Goal: Transaction & Acquisition: Purchase product/service

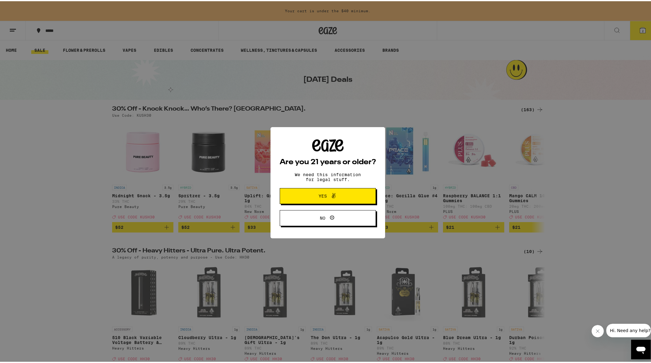
click at [335, 194] on span "Yes" at bounding box center [327, 195] width 47 height 8
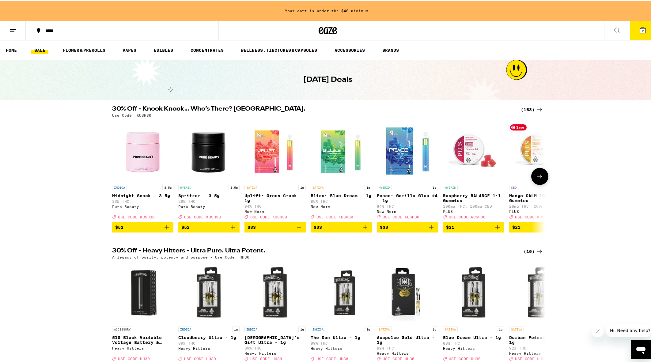
click at [527, 123] on img "Open page for Mango CALM 10:1 Gummies from PLUS" at bounding box center [539, 149] width 61 height 61
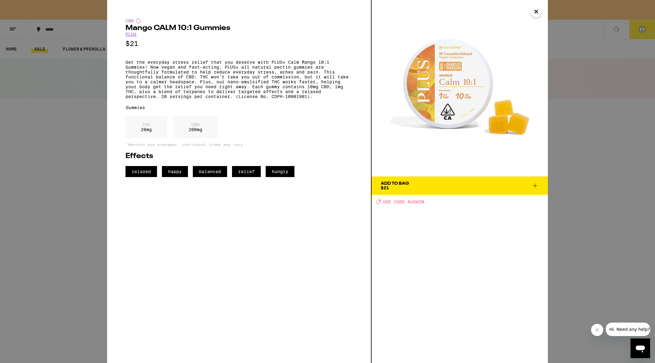
click at [538, 12] on icon "Close" at bounding box center [536, 11] width 7 height 9
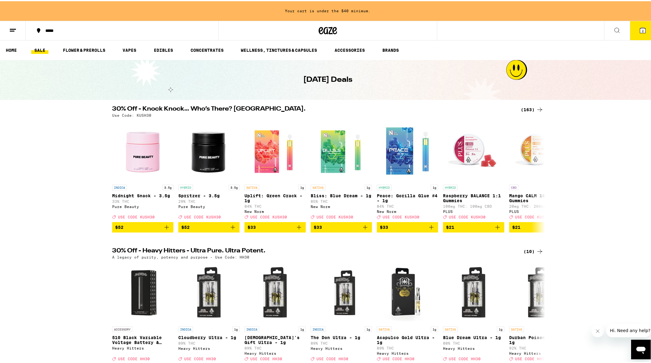
click at [524, 109] on div "(163)" at bounding box center [532, 108] width 23 height 7
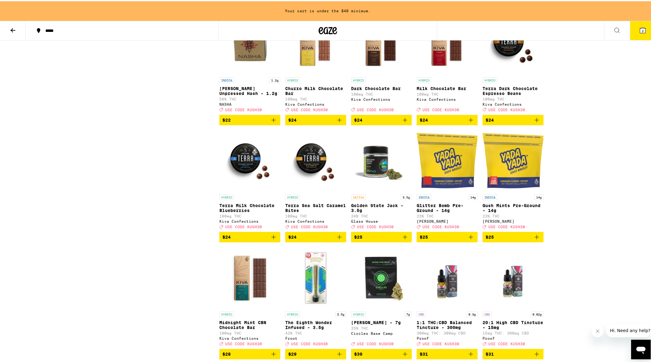
scroll to position [2554, 0]
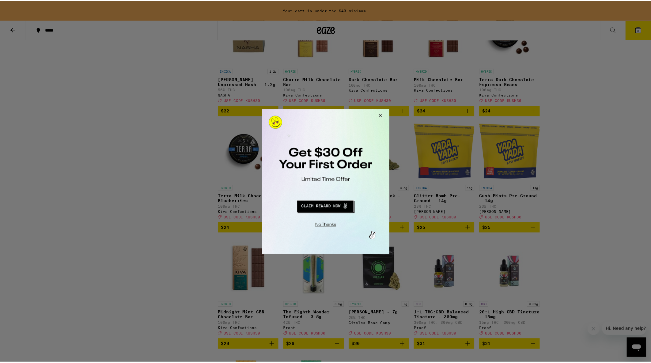
click at [382, 117] on button "Close Modal" at bounding box center [380, 116] width 17 height 15
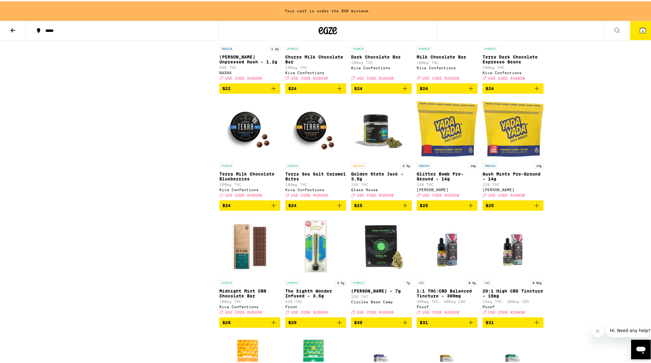
scroll to position [2577, 0]
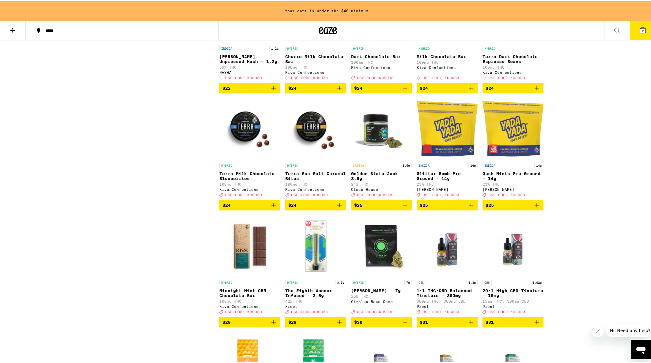
click at [535, 91] on icon "Add to bag" at bounding box center [536, 86] width 7 height 7
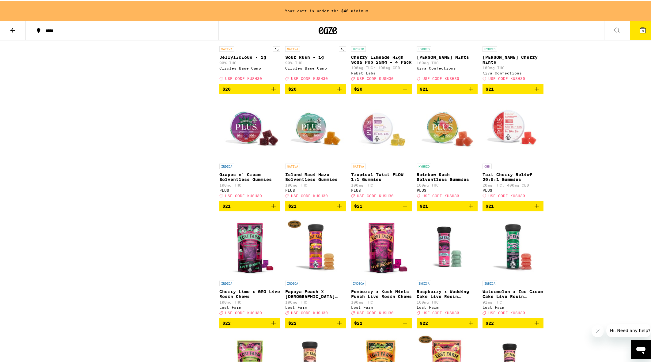
scroll to position [1869, 0]
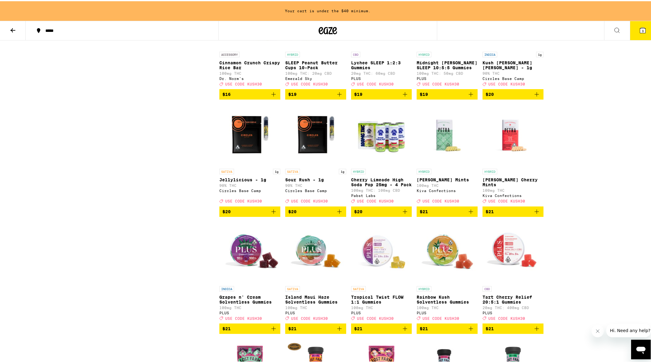
click at [537, 214] on icon "Add to bag" at bounding box center [536, 210] width 7 height 7
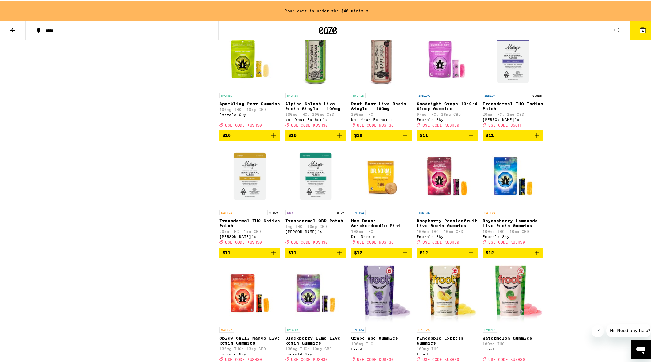
scroll to position [711, 0]
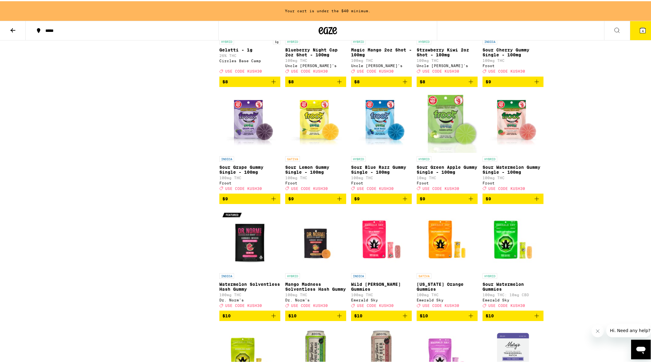
click at [642, 28] on span "4" at bounding box center [643, 30] width 2 height 4
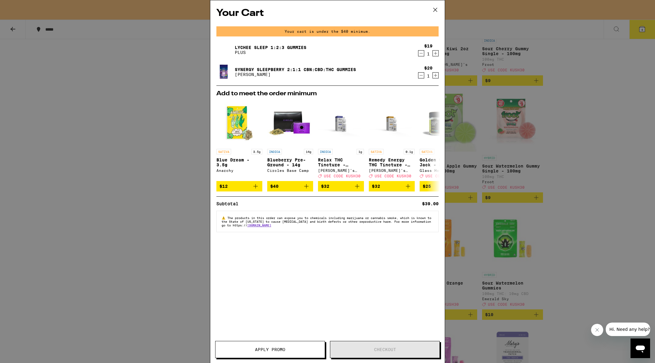
click at [171, 174] on div "Your Cart Your cart is under the $40 minimum. Lychee SLEEP 1:2:3 Gummies PLUS $…" at bounding box center [327, 181] width 655 height 363
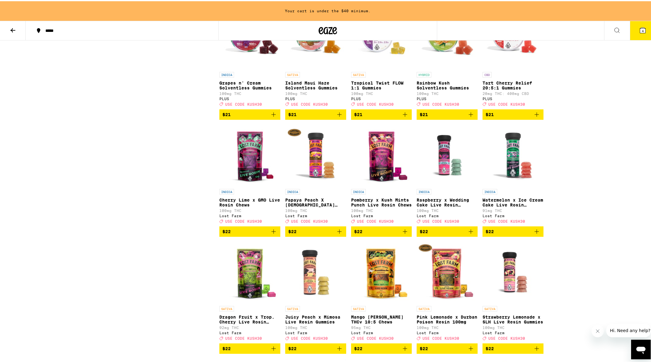
scroll to position [1957, 0]
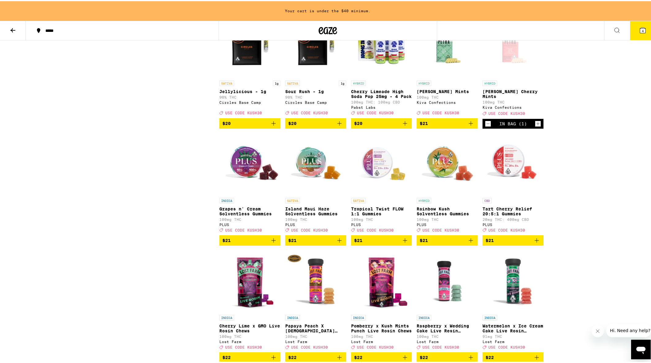
click at [642, 31] on span "4" at bounding box center [643, 30] width 2 height 4
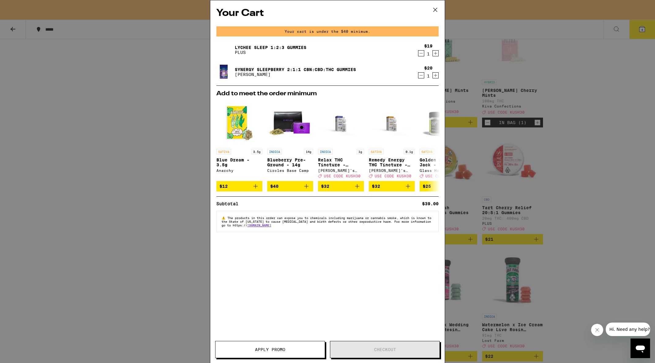
click at [437, 12] on icon at bounding box center [435, 9] width 9 height 9
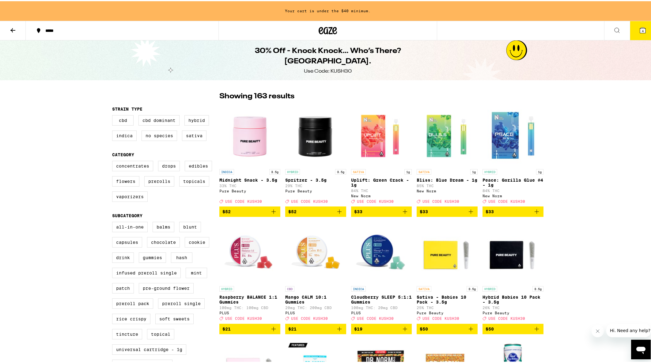
click at [13, 28] on icon at bounding box center [12, 29] width 5 height 4
